Goal: Task Accomplishment & Management: Use online tool/utility

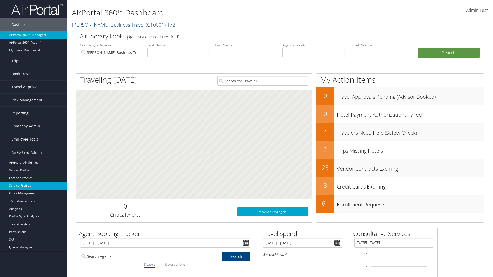
click at [33, 186] on link "Service Profiles" at bounding box center [33, 186] width 67 height 8
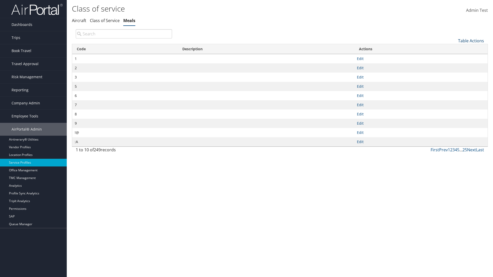
click at [471, 41] on link "Table Actions" at bounding box center [471, 41] width 26 height 6
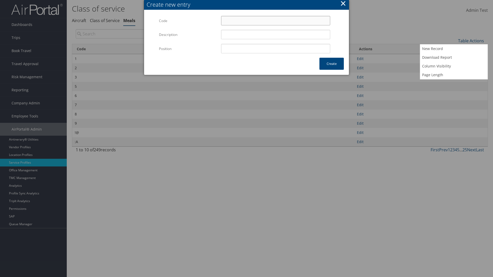
click at [275, 21] on input "Code" at bounding box center [275, 20] width 109 height 9
type input "+L"
click at [275, 49] on input "Position" at bounding box center [275, 48] width 109 height 9
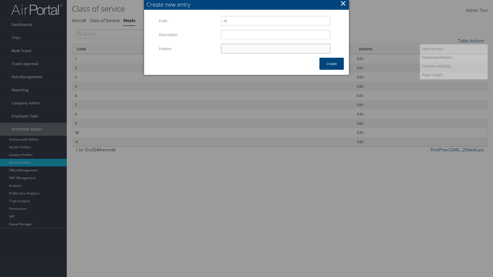
type input "12"
type input "+L"
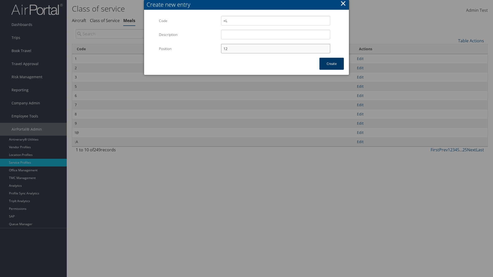
type input "12"
click at [331, 64] on button "Create" at bounding box center [331, 64] width 24 height 12
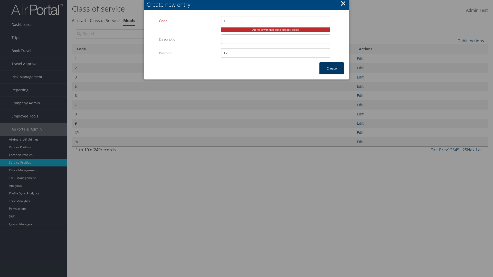
type input "+L"
